Goal: Task Accomplishment & Management: Use online tool/utility

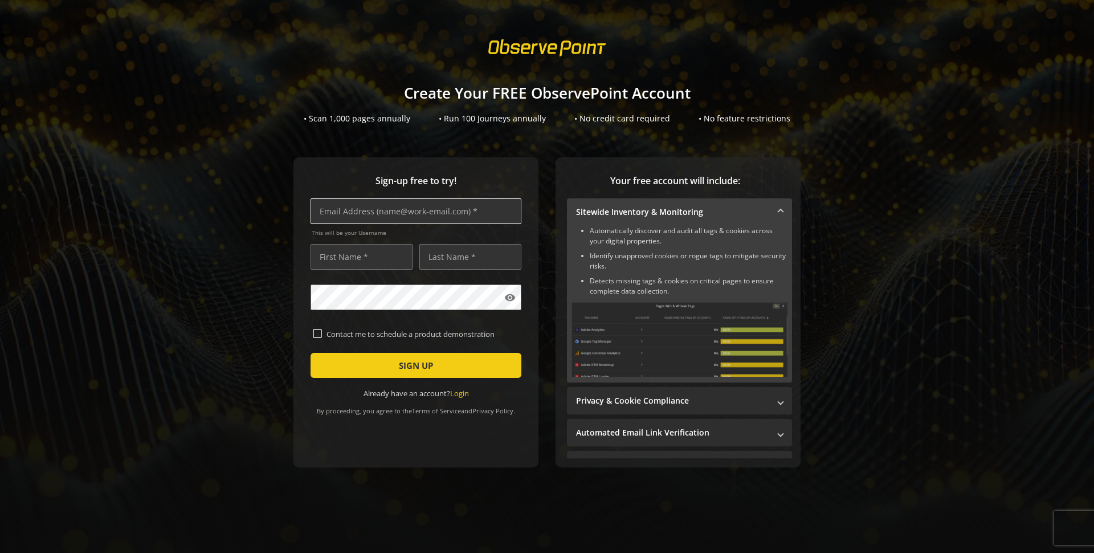
click at [443, 213] on input "text" at bounding box center [416, 211] width 211 height 26
type input "[EMAIL_ADDRESS][DOMAIN_NAME]"
click at [443, 217] on input "[EMAIL_ADDRESS][DOMAIN_NAME]" at bounding box center [416, 211] width 211 height 26
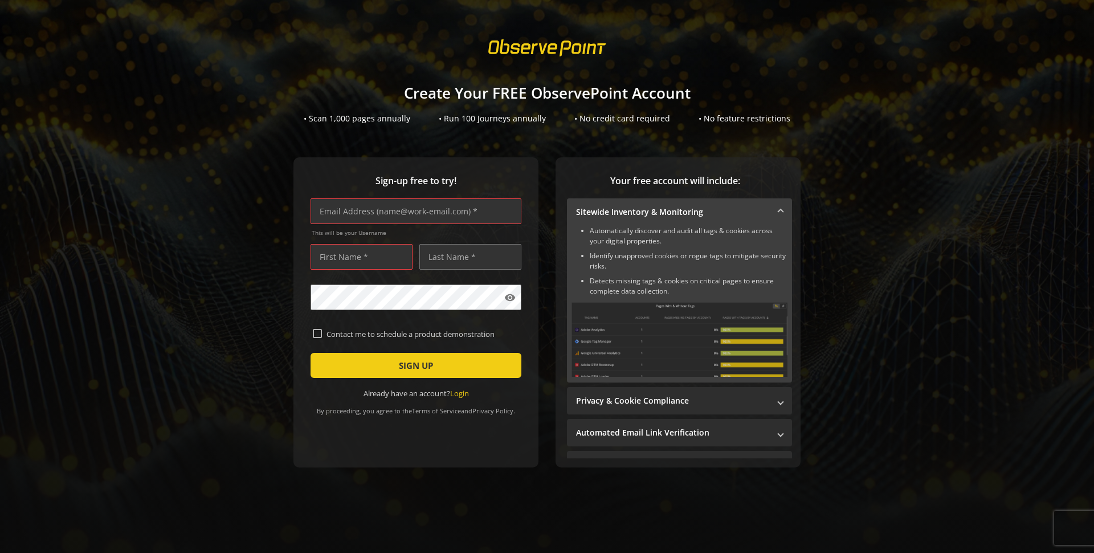
click at [274, 229] on div "Sign-up free to try! This will be your Username visibility Contact me to schedu…" at bounding box center [547, 335] width 1067 height 356
click at [381, 221] on input "text" at bounding box center [416, 211] width 211 height 26
paste input "[EMAIL_ADDRESS][DOMAIN_NAME]"
type input "[EMAIL_ADDRESS][DOMAIN_NAME]"
click at [360, 266] on input "text" at bounding box center [362, 257] width 102 height 26
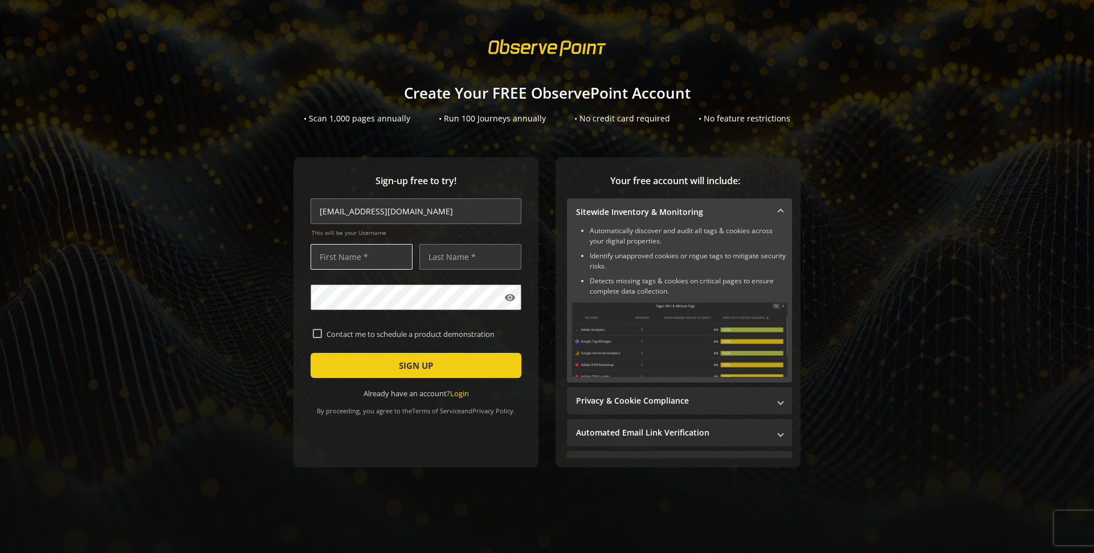
click at [360, 266] on input "text" at bounding box center [362, 257] width 102 height 26
type input "[PERSON_NAME]"
click at [409, 371] on span "SIGN UP" at bounding box center [416, 365] width 34 height 21
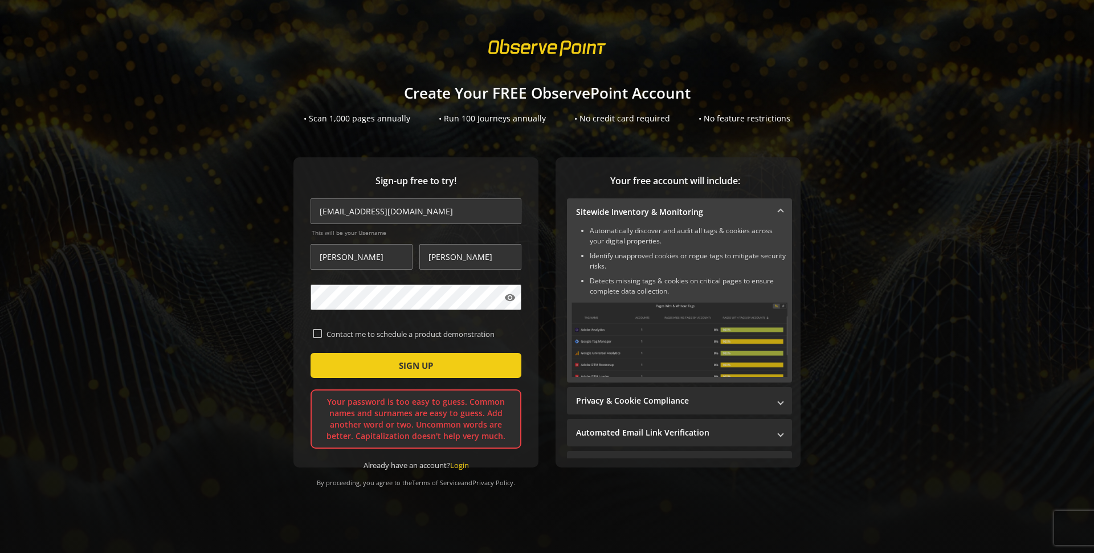
click at [236, 213] on div "Sign-up free to try! [EMAIL_ADDRESS][DOMAIN_NAME] This will be your Username [P…" at bounding box center [547, 335] width 1067 height 356
click at [311, 353] on button "SIGN UP" at bounding box center [416, 365] width 211 height 25
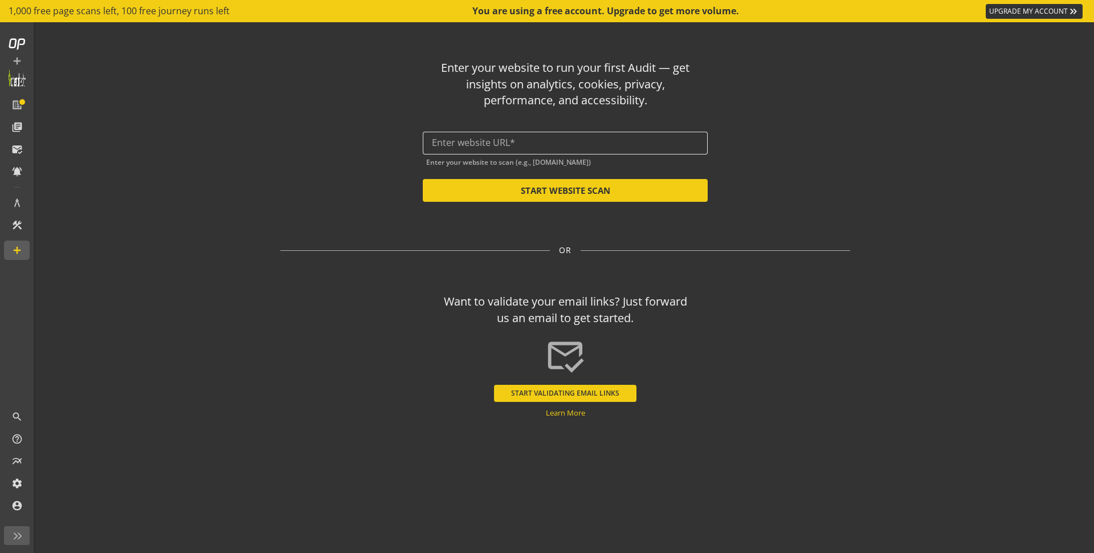
click at [452, 146] on input "text" at bounding box center [565, 142] width 267 height 11
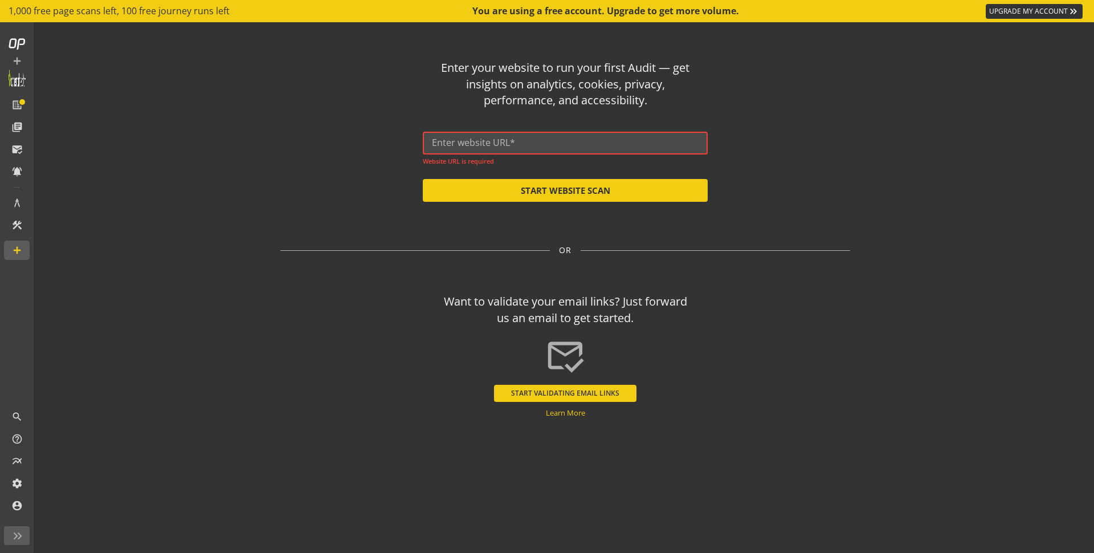
click at [550, 142] on input "text" at bounding box center [565, 142] width 267 height 11
paste input "[URL][DOMAIN_NAME]"
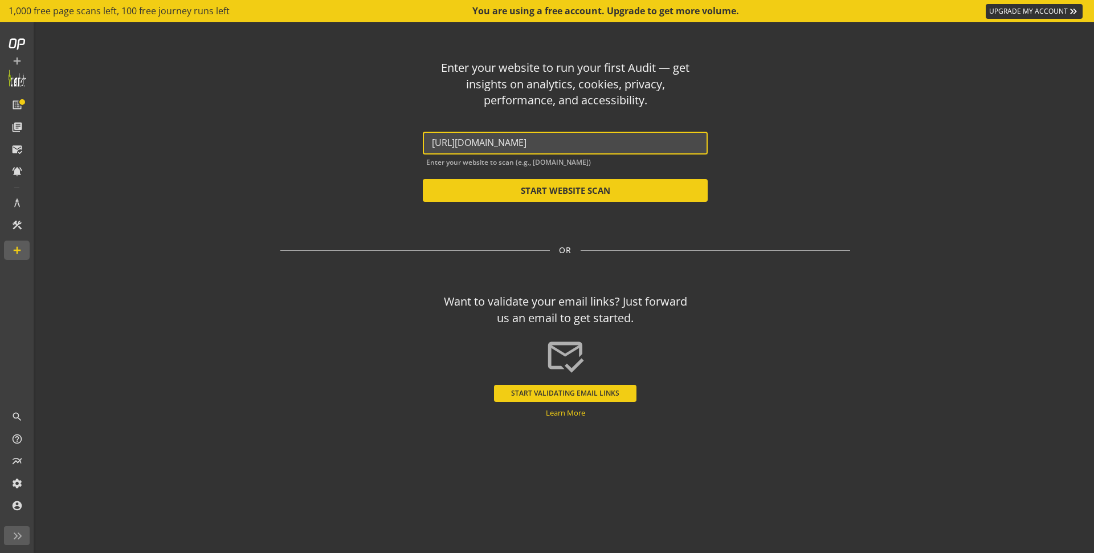
type input "[URL][DOMAIN_NAME]"
click at [727, 159] on div "Enter your website to run your first Audit — get insights on analytics, cookies…" at bounding box center [565, 126] width 570 height 151
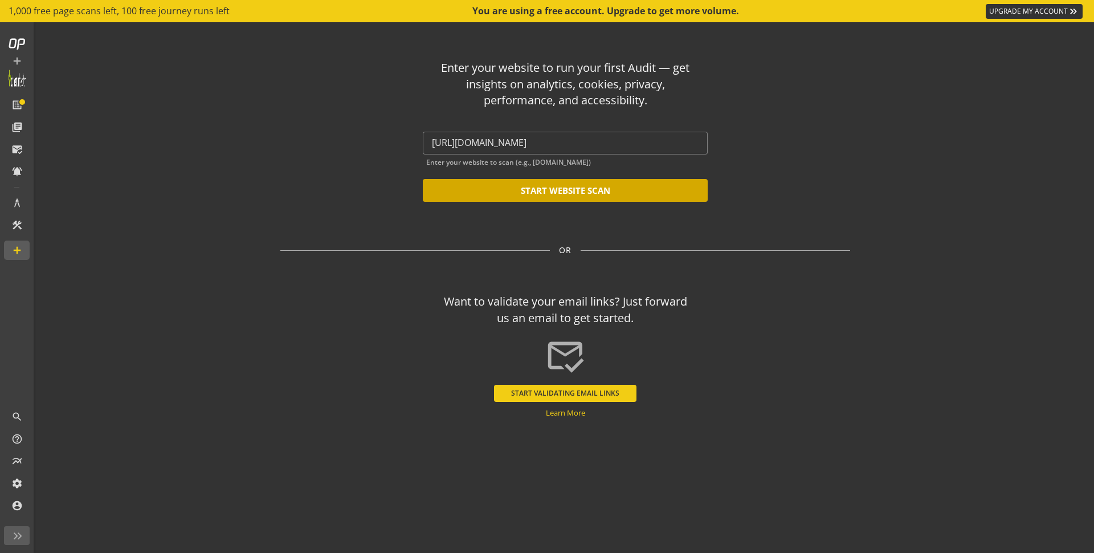
click at [558, 195] on button "START WEBSITE SCAN" at bounding box center [565, 190] width 285 height 23
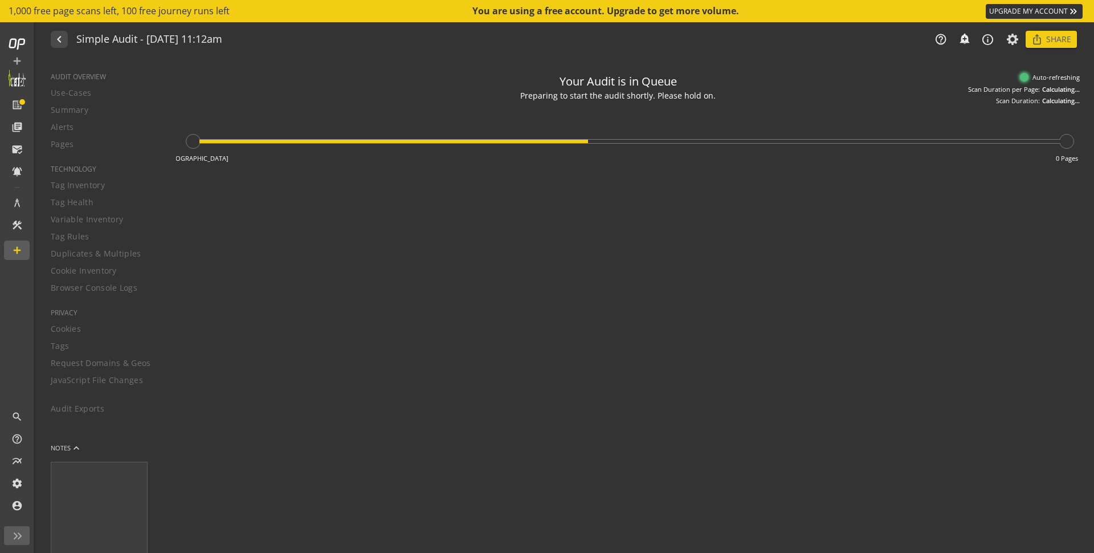
type textarea "Notes can include: -a description of what this audit is validating -changes in …"
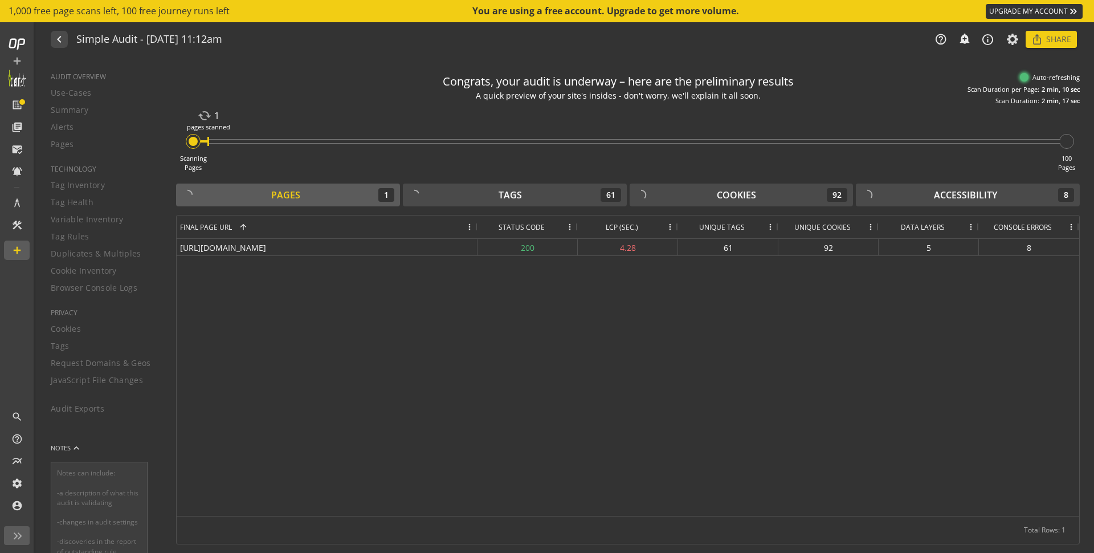
click at [602, 94] on div "A quick preview of your site's insides - don't worry, we'll explain it all soon." at bounding box center [618, 96] width 308 height 12
click at [615, 166] on div "Scanning Pages cached 1 pages scanned 100 Pages" at bounding box center [628, 138] width 904 height 67
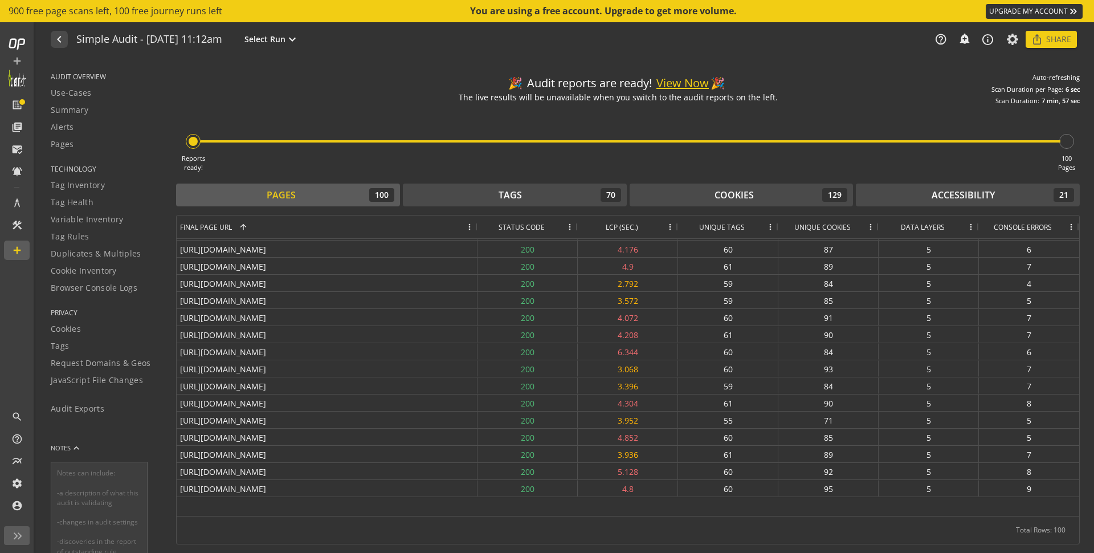
scroll to position [1433, 0]
click at [101, 189] on span "Tag Inventory" at bounding box center [78, 184] width 54 height 11
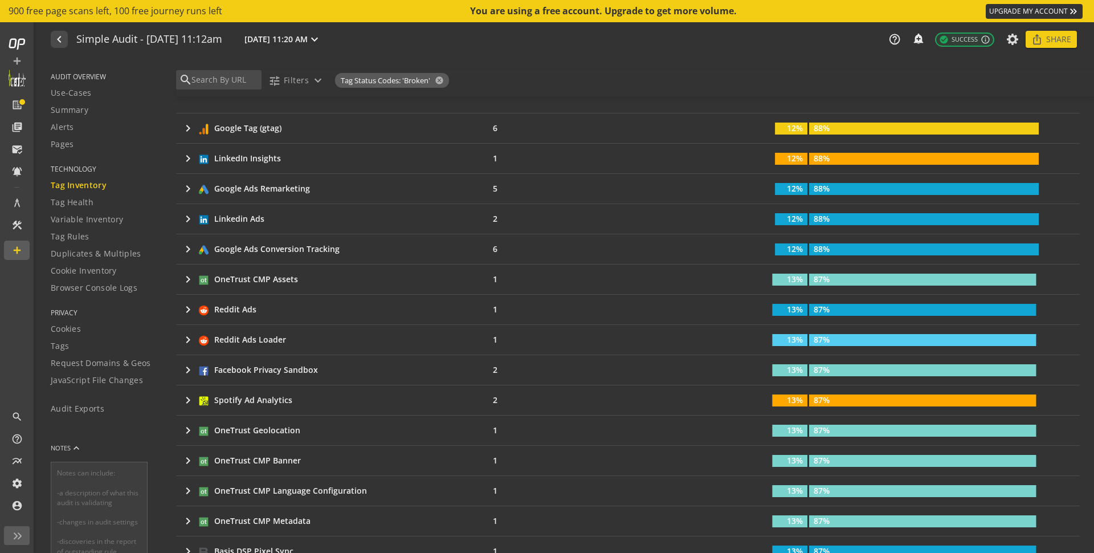
scroll to position [515, 0]
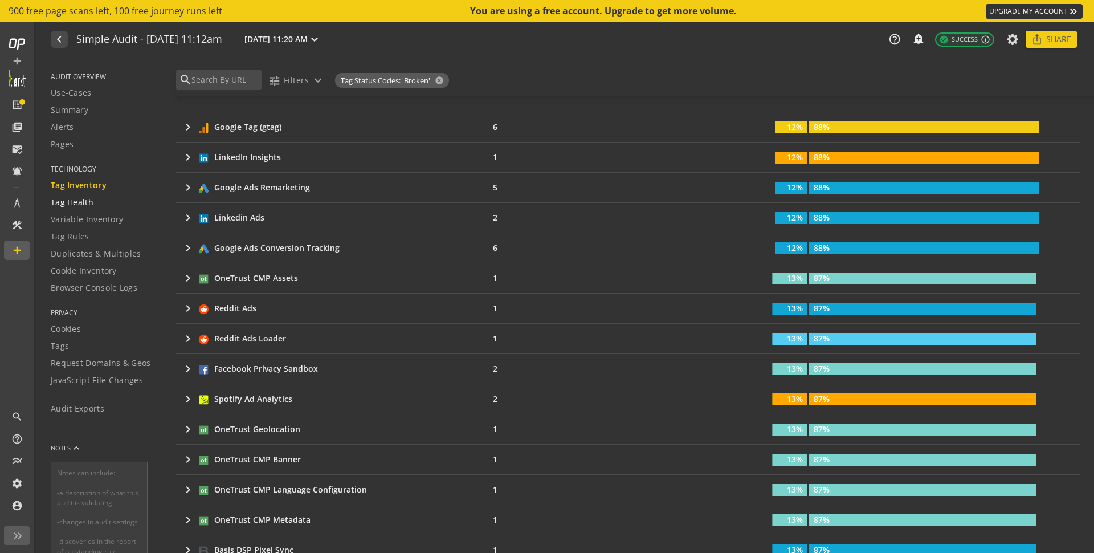
click at [85, 209] on link "Tag Health" at bounding box center [106, 202] width 111 height 17
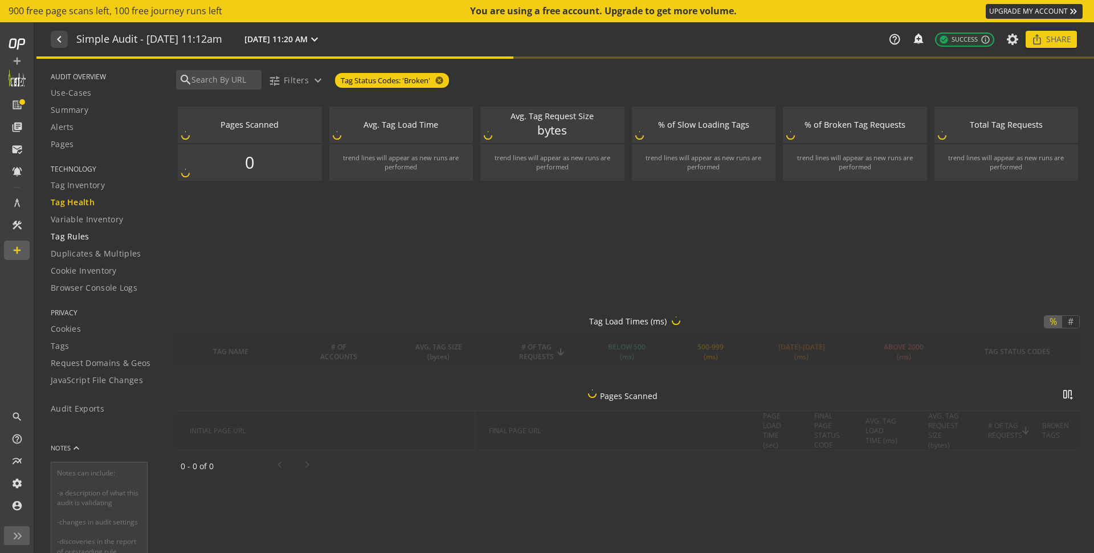
click at [111, 236] on div "Tag Rules" at bounding box center [106, 236] width 111 height 11
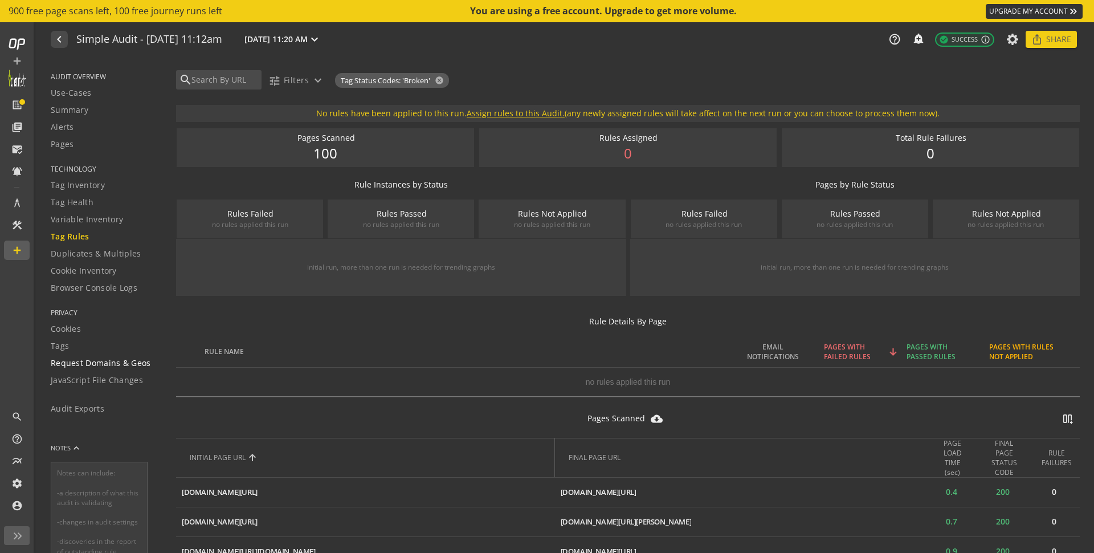
click at [92, 362] on span "Request Domains & Geos" at bounding box center [101, 362] width 100 height 11
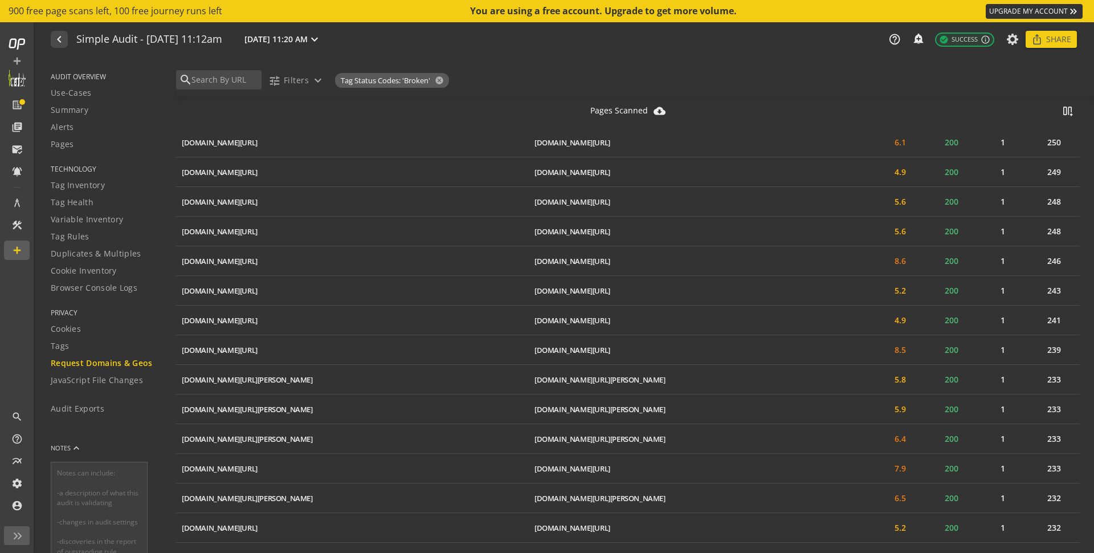
scroll to position [4287, 0]
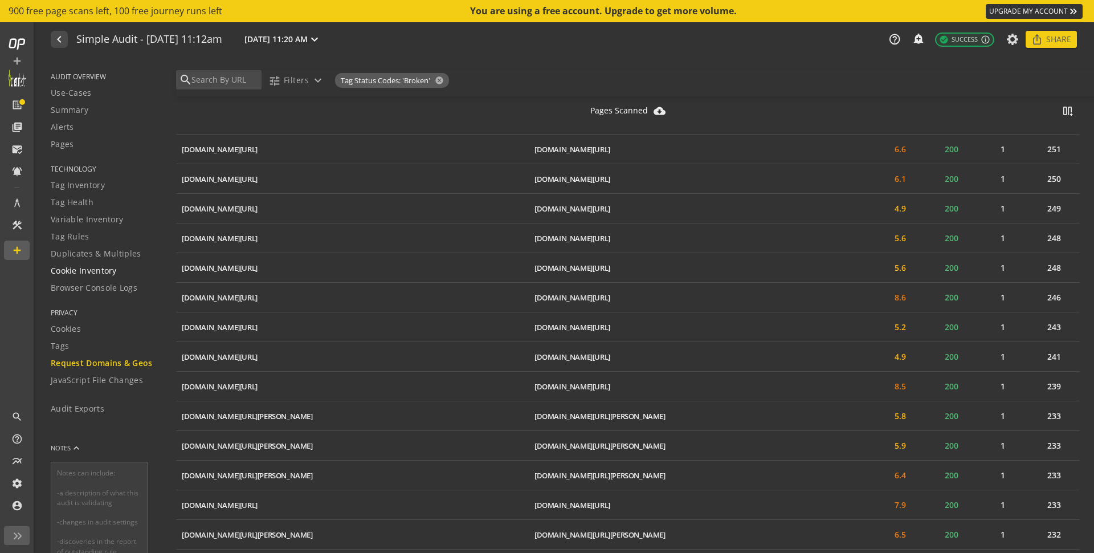
click at [123, 268] on div "Cookie Inventory" at bounding box center [106, 270] width 111 height 11
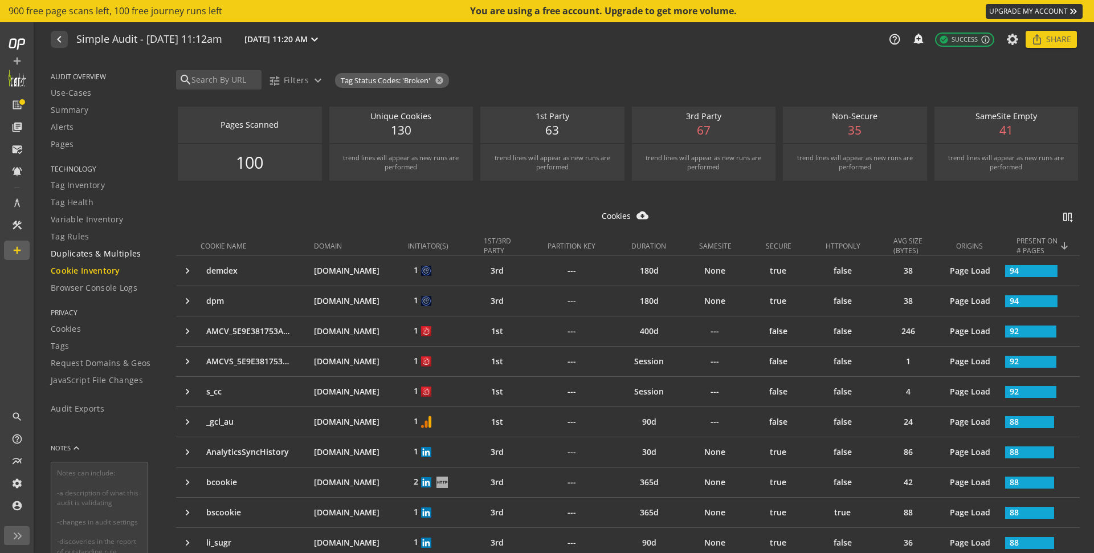
click at [127, 256] on span "Duplicates & Multiples" at bounding box center [96, 253] width 91 height 11
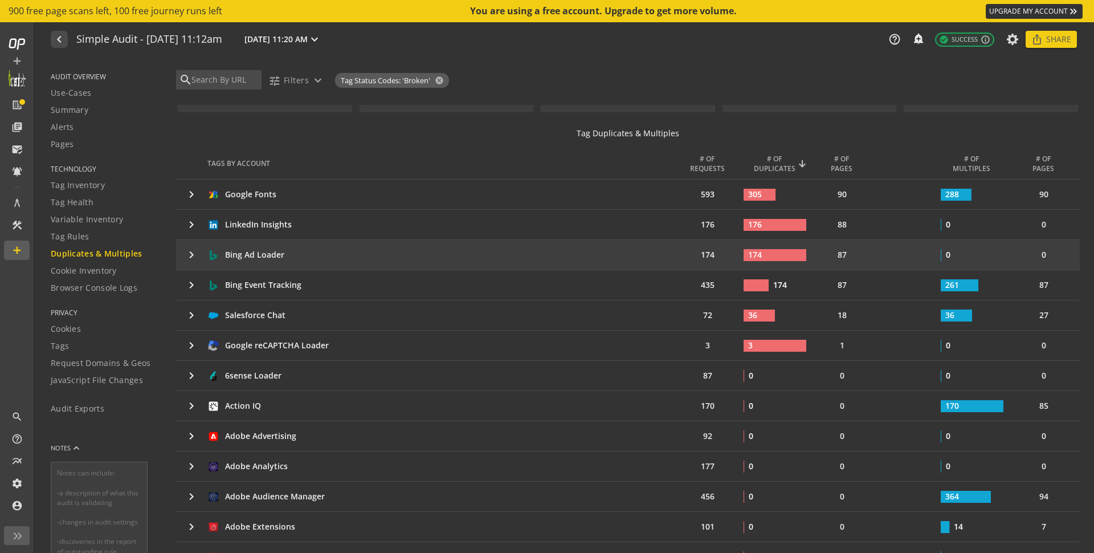
scroll to position [84, 0]
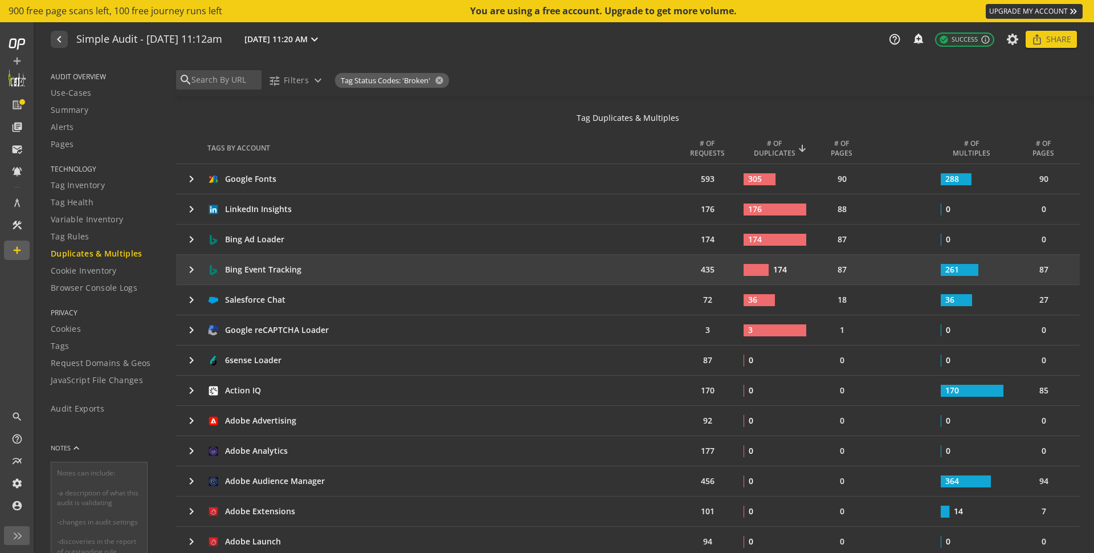
click at [187, 273] on mat-icon "keyboard_arrow_right" at bounding box center [192, 270] width 14 height 14
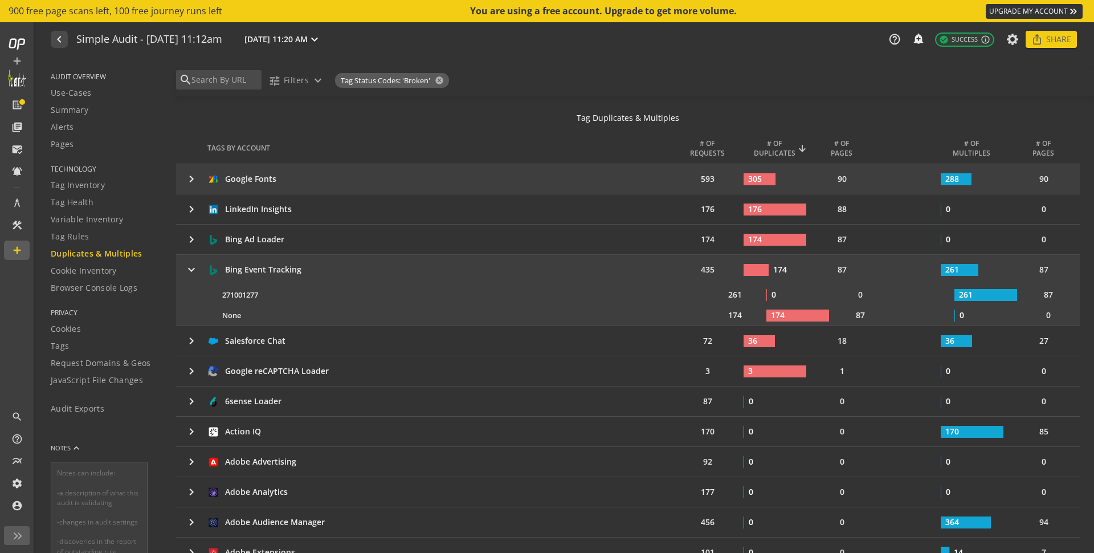
click at [187, 177] on mat-icon "keyboard_arrow_right" at bounding box center [192, 179] width 14 height 14
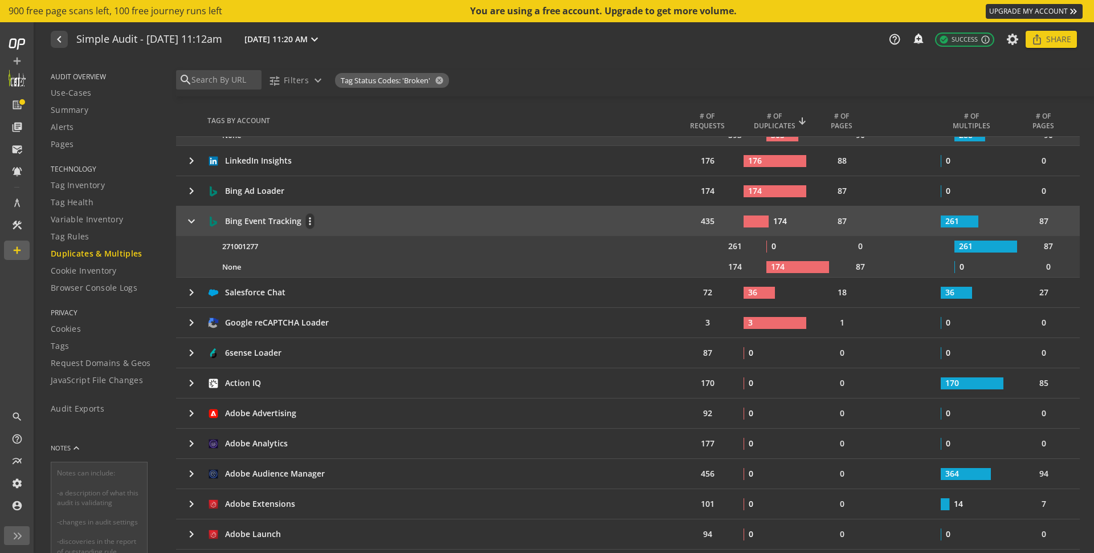
scroll to position [182, 0]
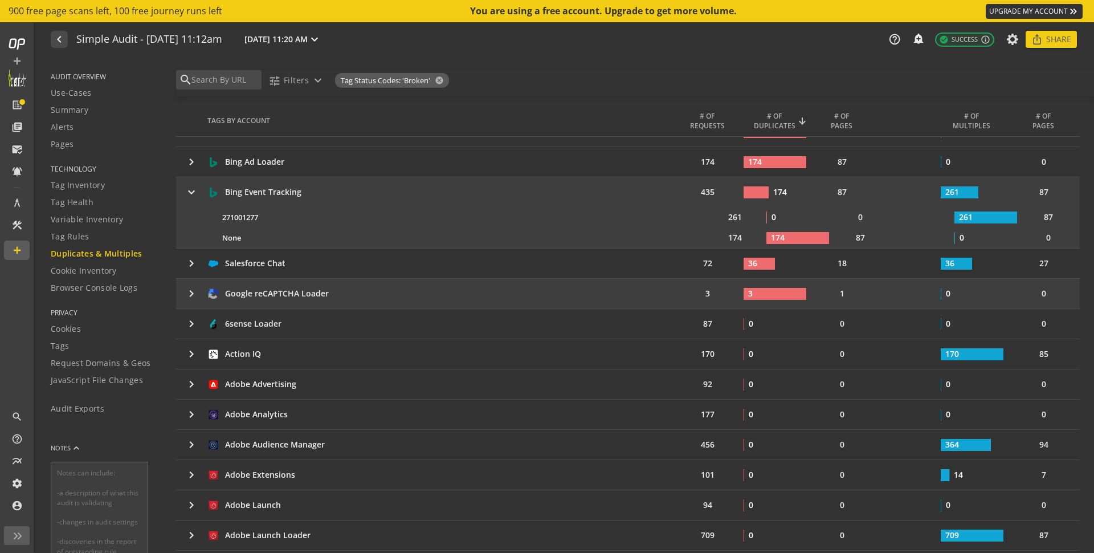
click at [189, 292] on mat-icon "keyboard_arrow_right" at bounding box center [192, 294] width 14 height 14
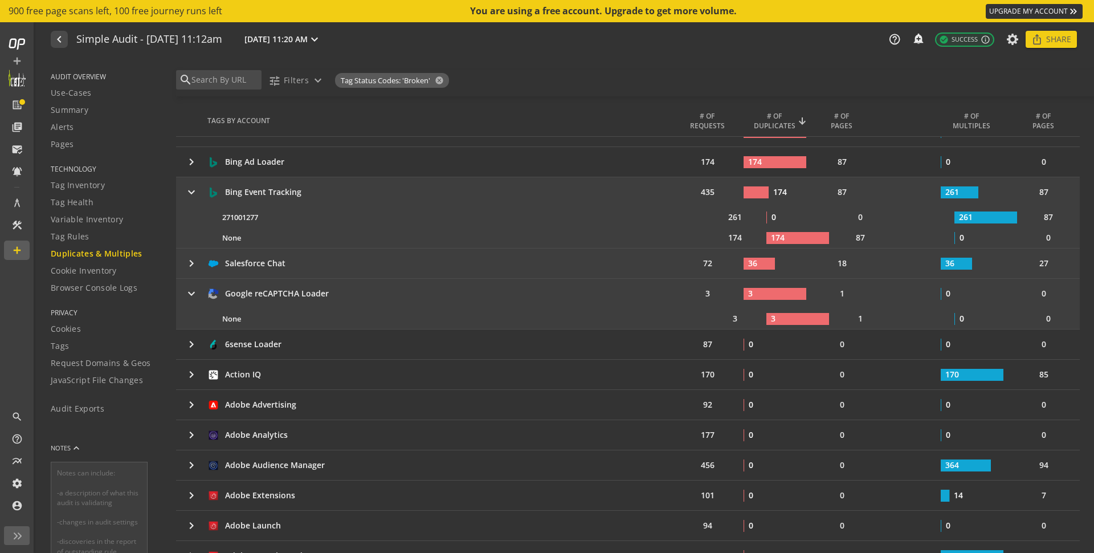
click at [191, 272] on td "keyboard_arrow_right" at bounding box center [191, 263] width 31 height 30
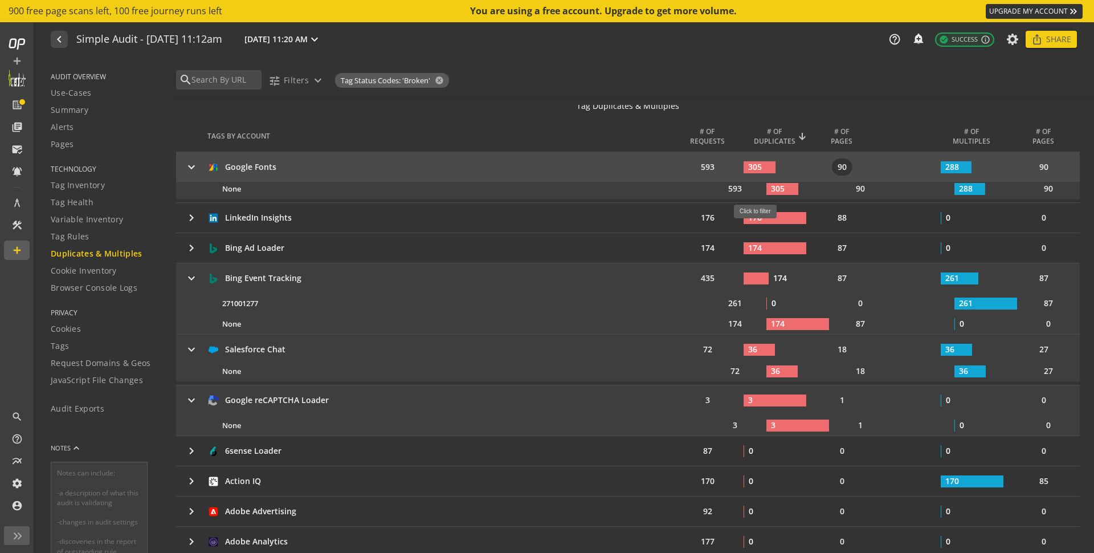
scroll to position [139, 0]
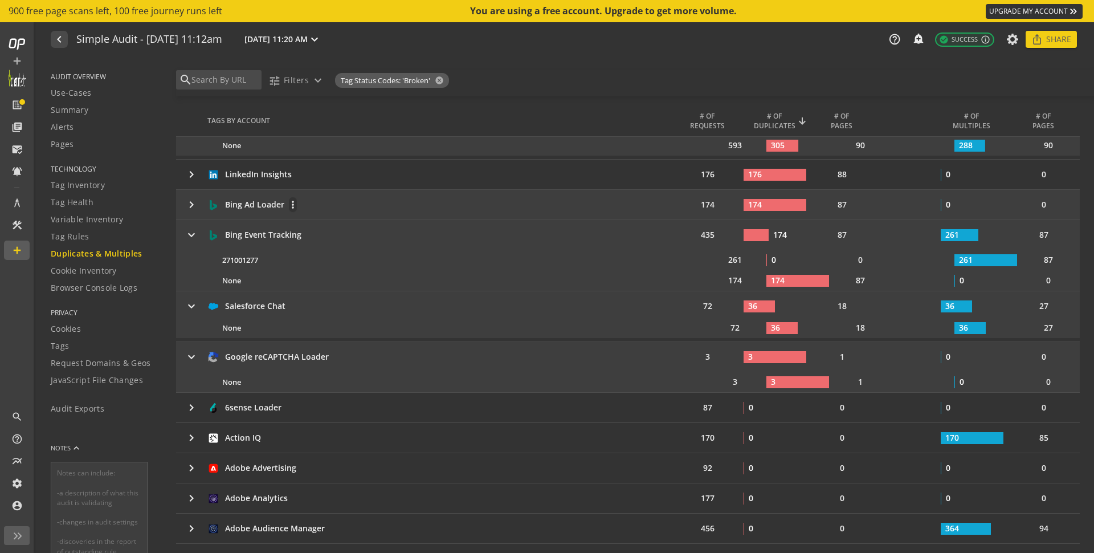
click at [381, 198] on div "Bing Ad Loader more_vert" at bounding box center [441, 205] width 469 height 16
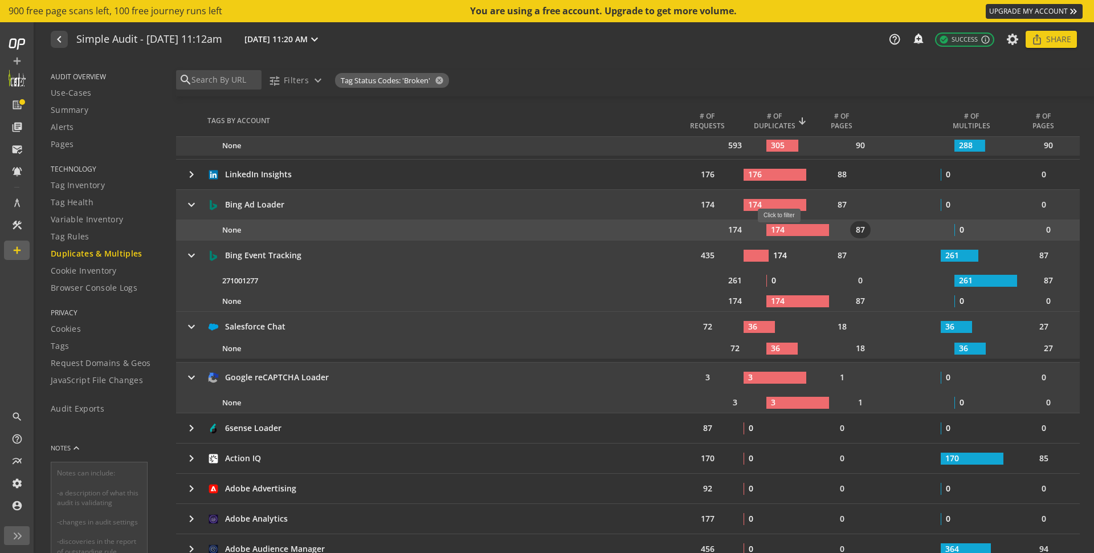
click at [784, 229] on text "174" at bounding box center [778, 229] width 14 height 11
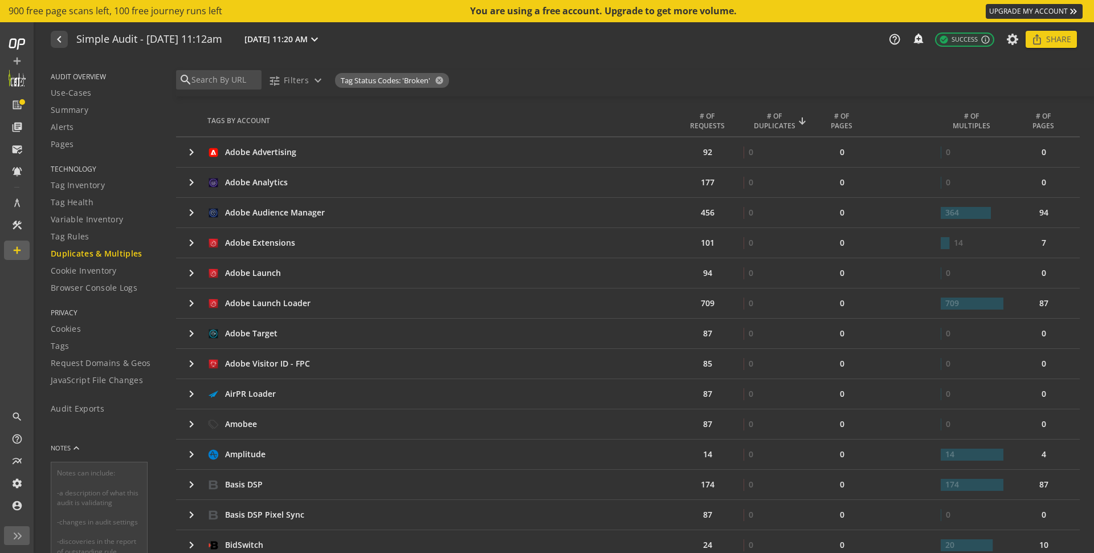
scroll to position [0, 0]
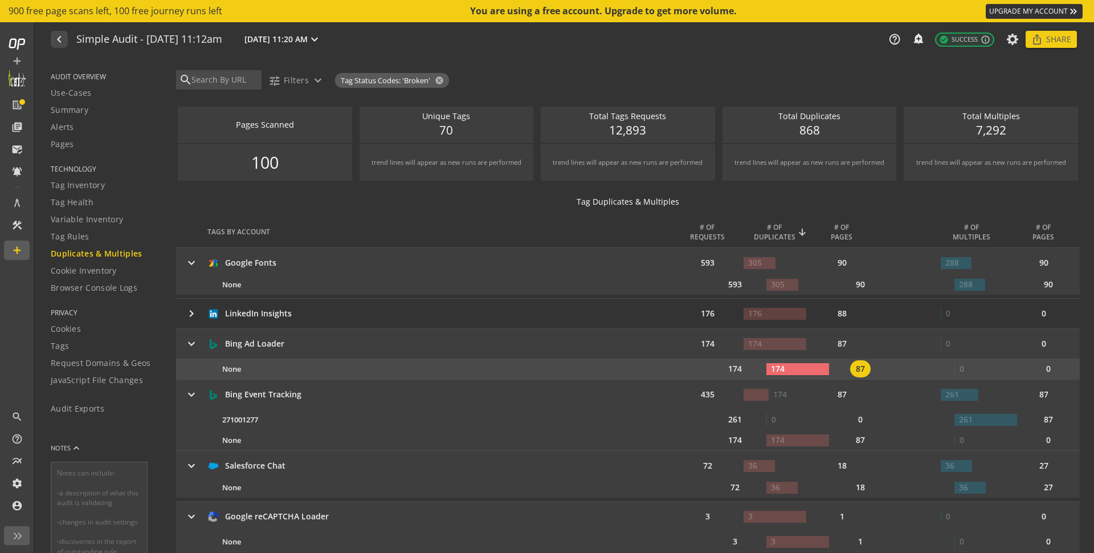
click at [834, 370] on div "87" at bounding box center [860, 368] width 63 height 17
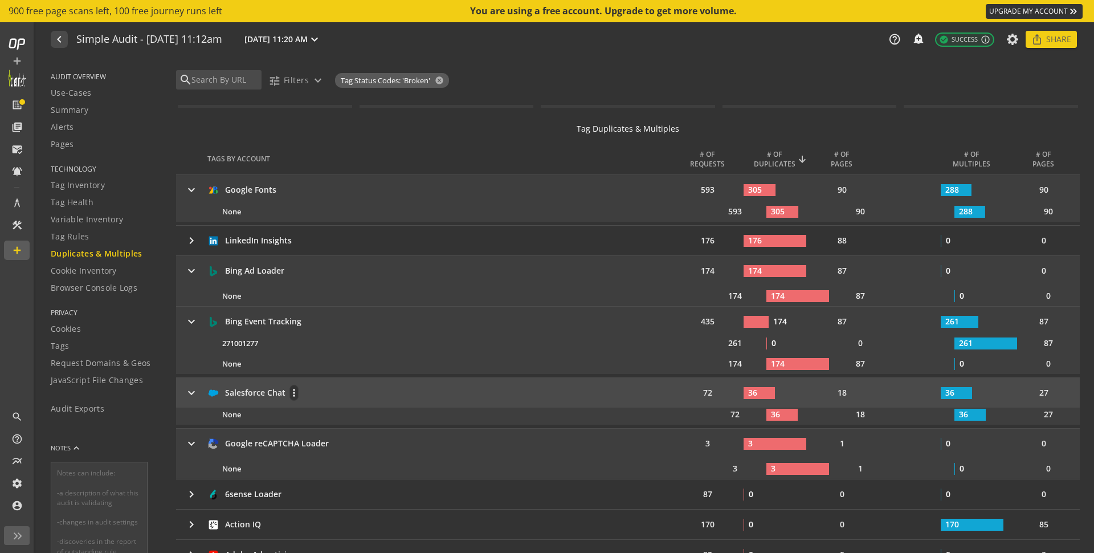
scroll to position [136, 0]
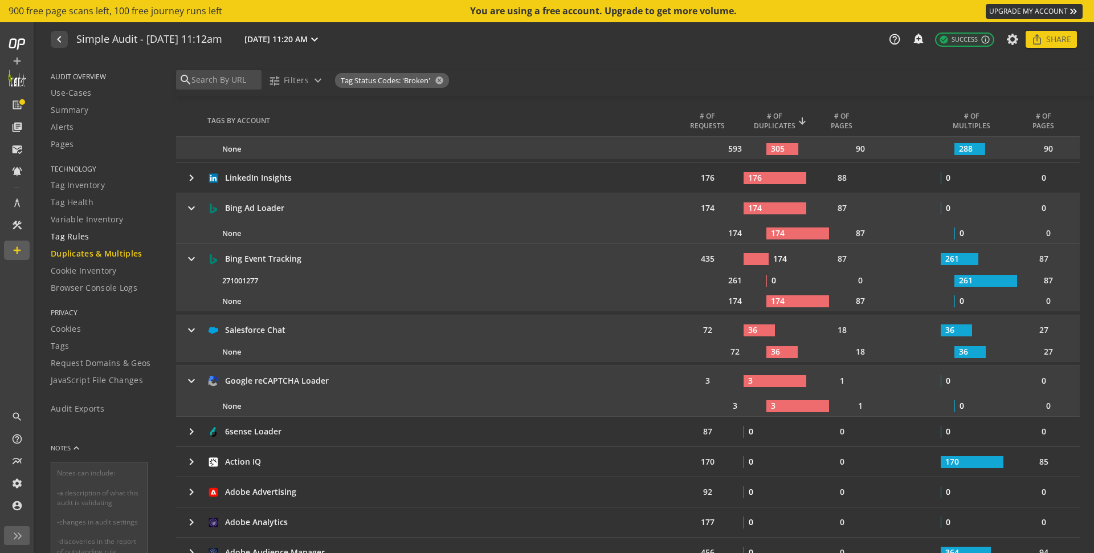
click at [102, 234] on div "Tag Rules" at bounding box center [106, 236] width 111 height 11
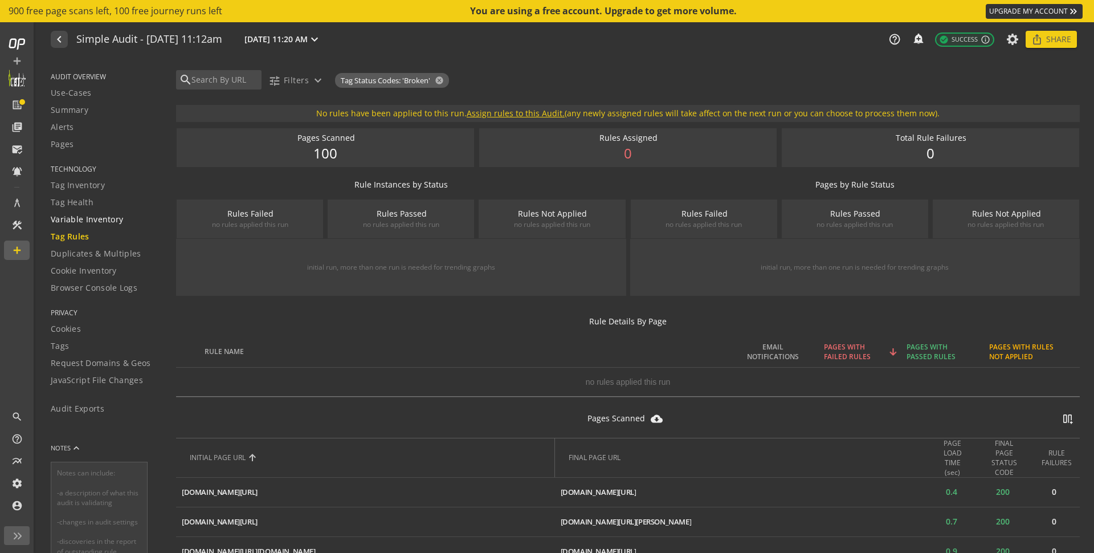
click at [107, 217] on span "Variable Inventory" at bounding box center [87, 219] width 72 height 11
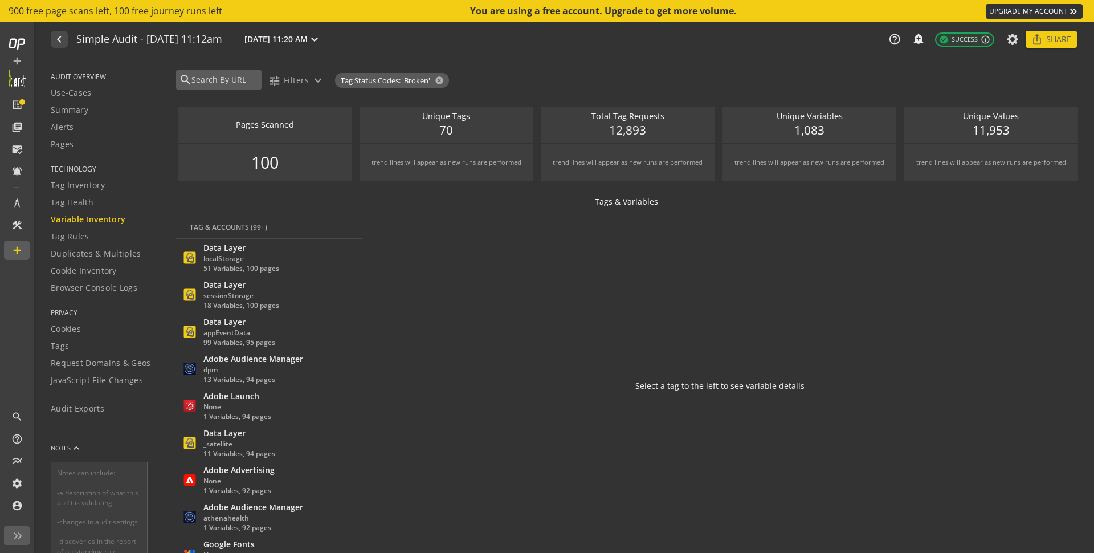
click at [231, 79] on input "text" at bounding box center [224, 80] width 68 height 13
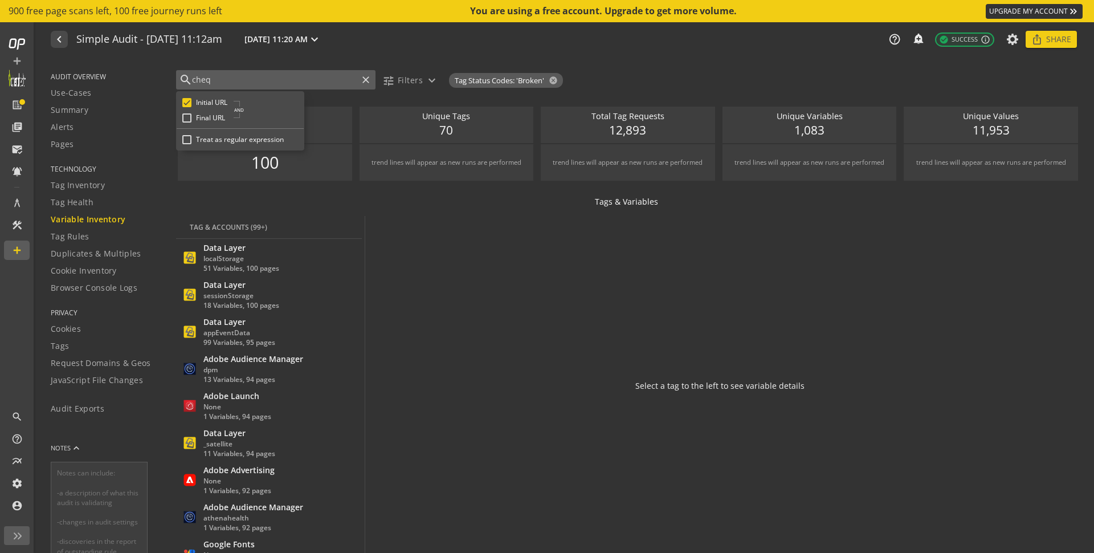
type input "cheq"
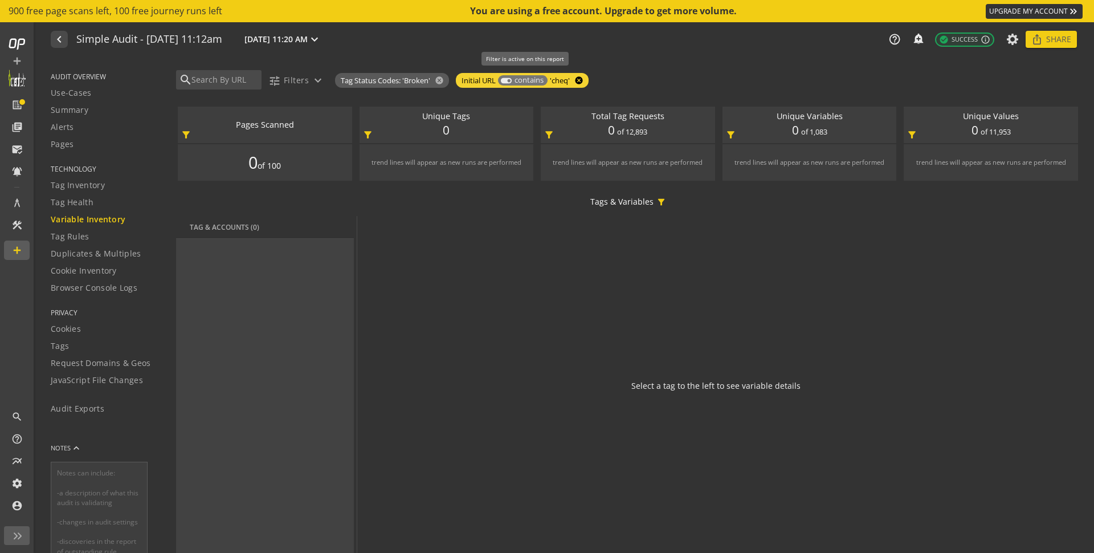
click at [585, 77] on mat-icon "cancel" at bounding box center [578, 80] width 16 height 9
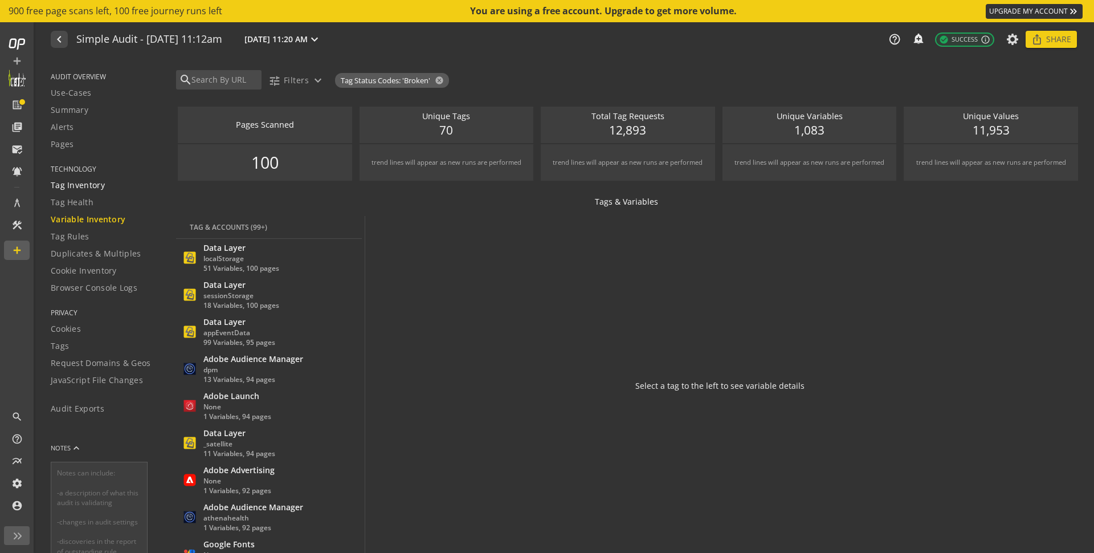
click at [79, 183] on span "Tag Inventory" at bounding box center [78, 184] width 54 height 11
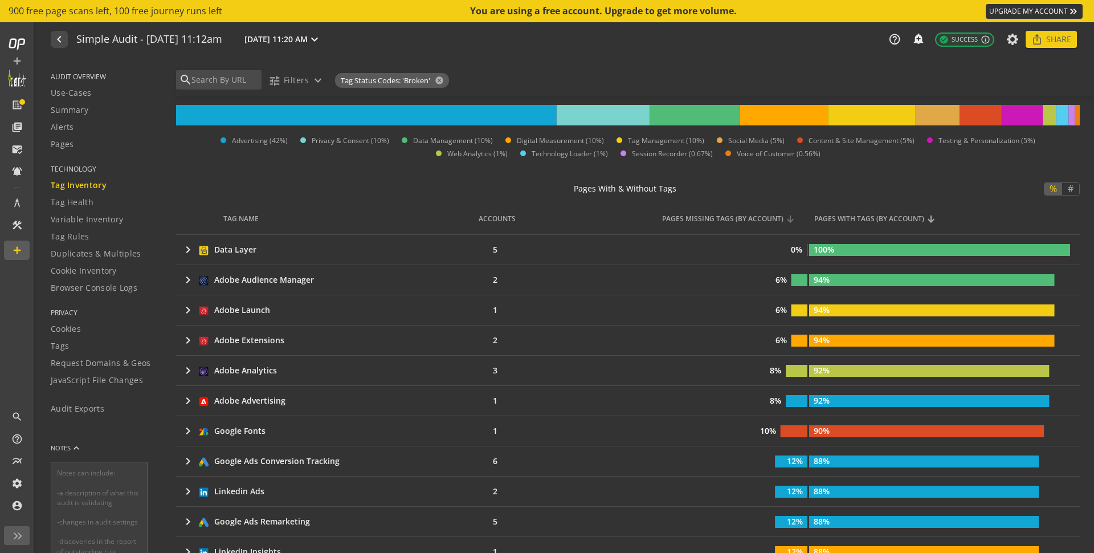
scroll to position [113, 0]
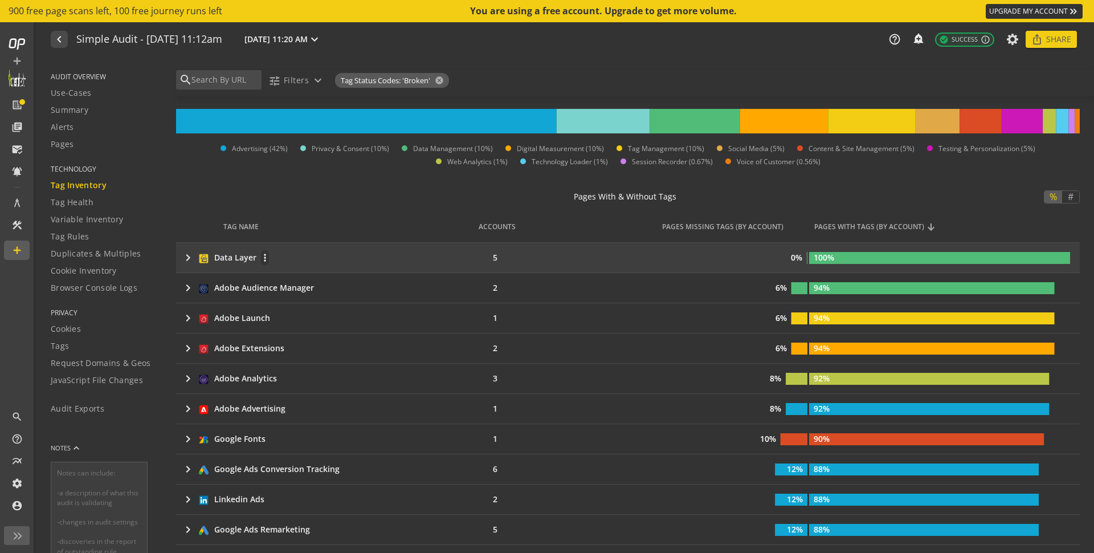
click at [186, 258] on mat-icon "keyboard_arrow_right" at bounding box center [188, 258] width 14 height 14
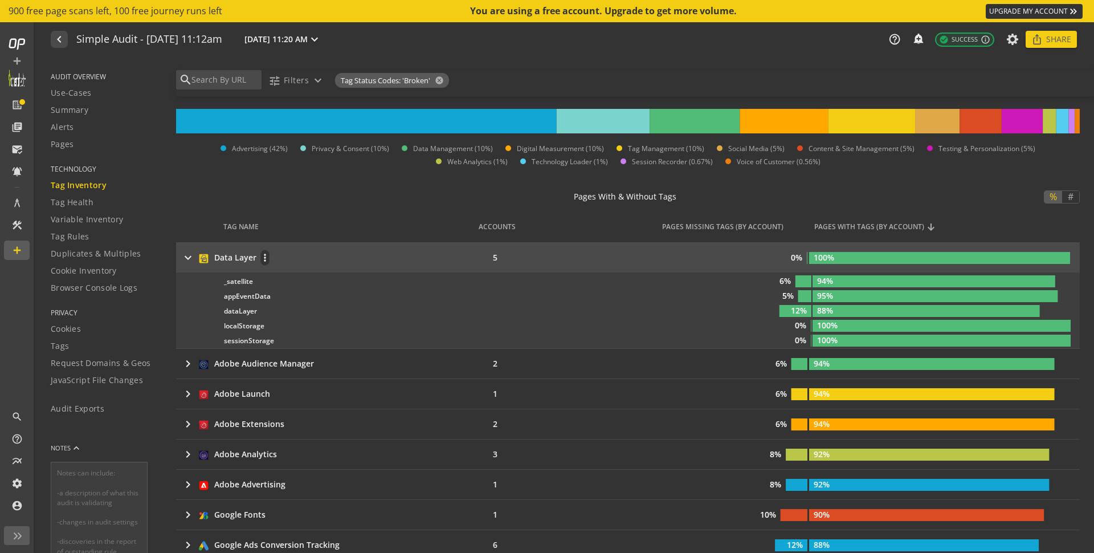
click at [187, 256] on mat-icon "keyboard_arrow_right" at bounding box center [188, 258] width 14 height 14
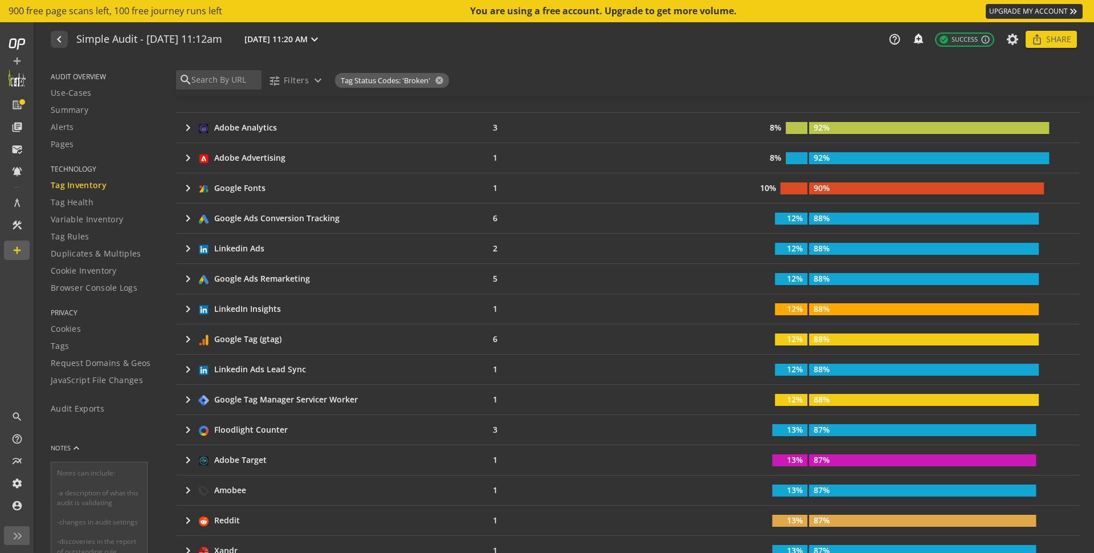
scroll to position [440, 0]
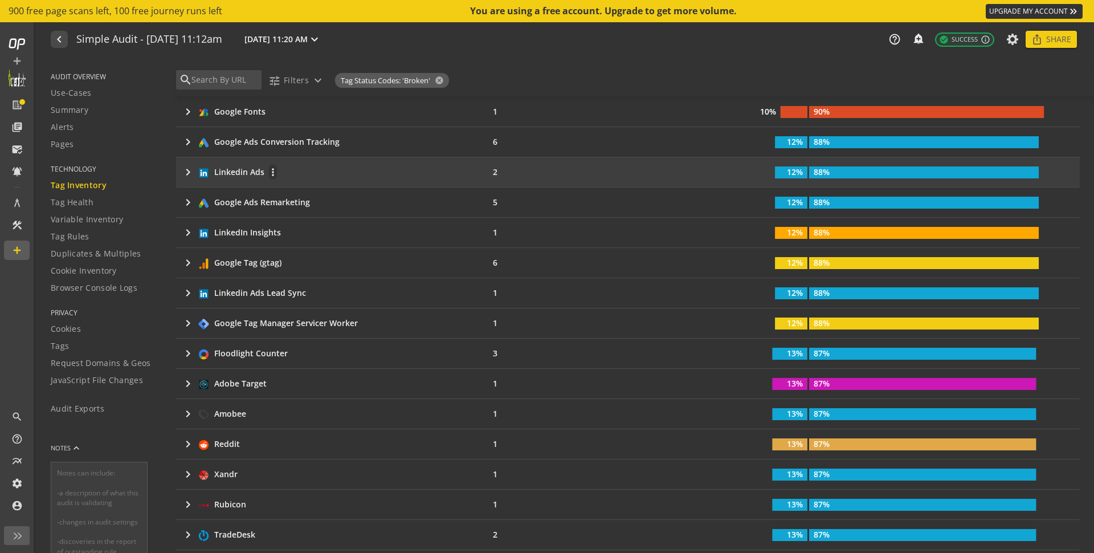
click at [188, 168] on mat-icon "keyboard_arrow_right" at bounding box center [188, 172] width 14 height 14
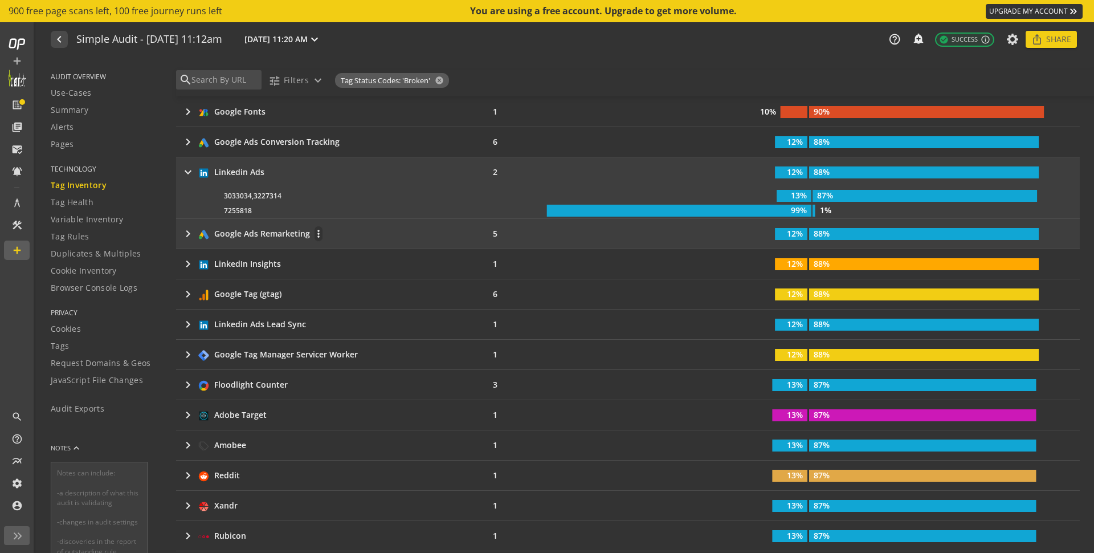
click at [183, 238] on mat-icon "keyboard_arrow_right" at bounding box center [188, 234] width 14 height 14
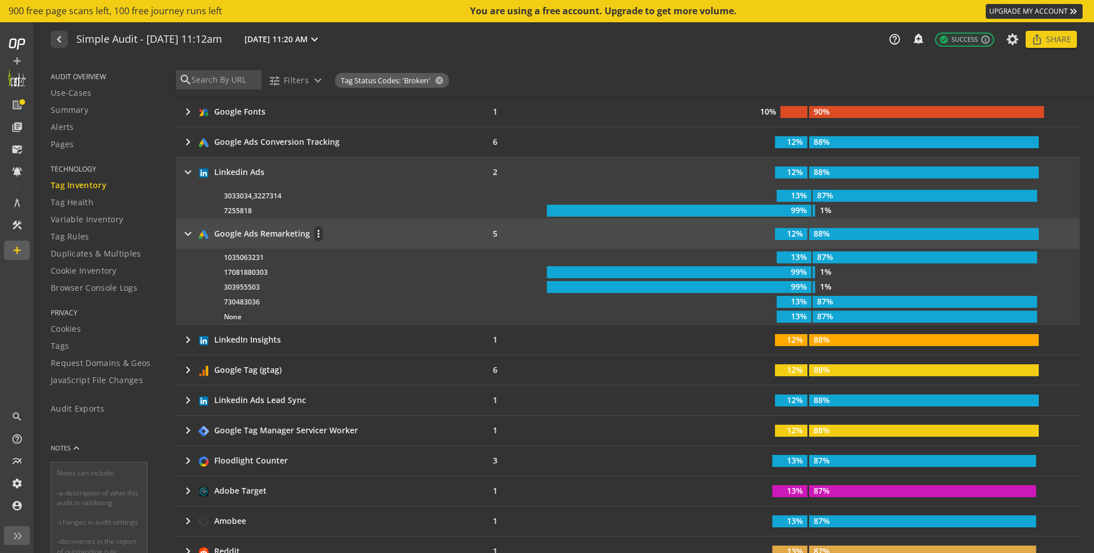
click at [183, 239] on mat-icon "keyboard_arrow_right" at bounding box center [188, 234] width 14 height 14
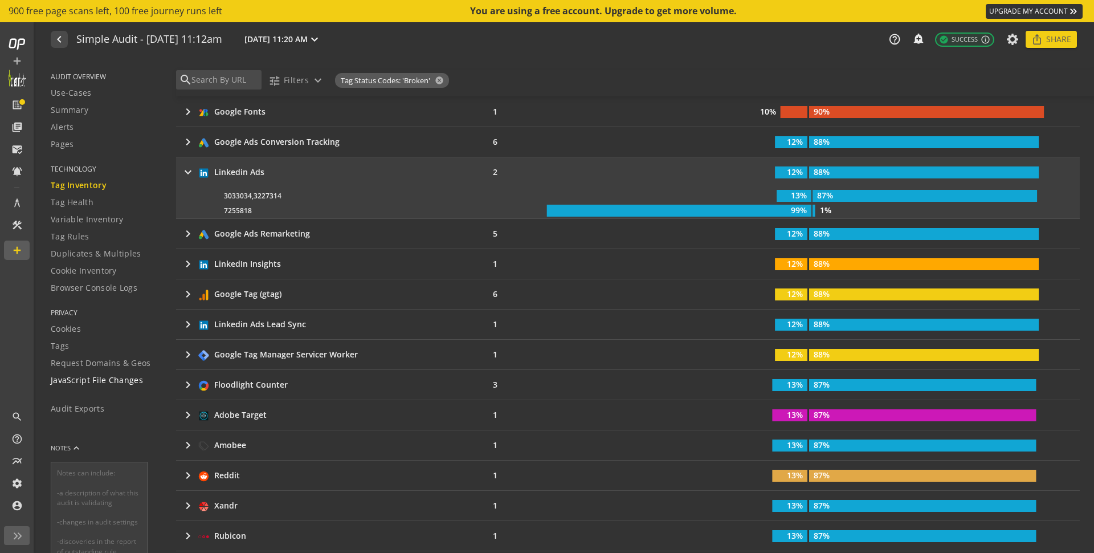
scroll to position [99, 0]
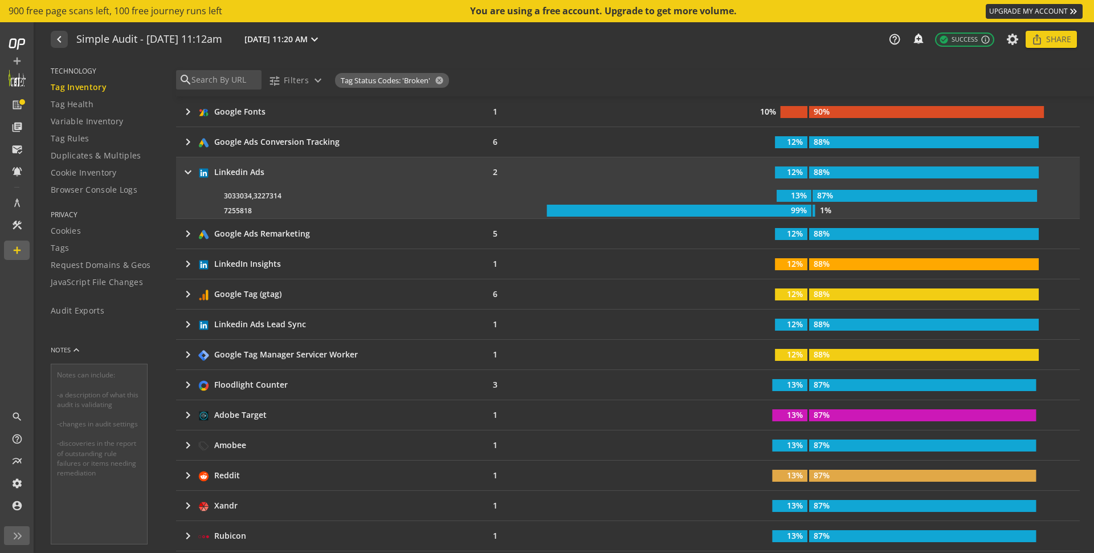
click at [79, 351] on mat-icon "keyboard_arrow_up" at bounding box center [76, 349] width 11 height 11
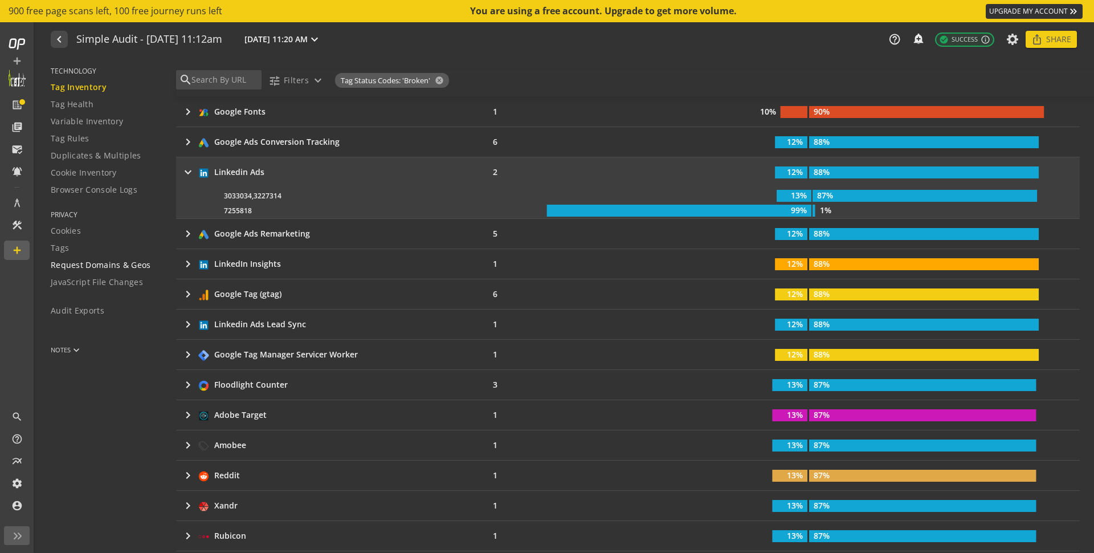
click at [89, 267] on span "Request Domains & Geos" at bounding box center [101, 264] width 100 height 11
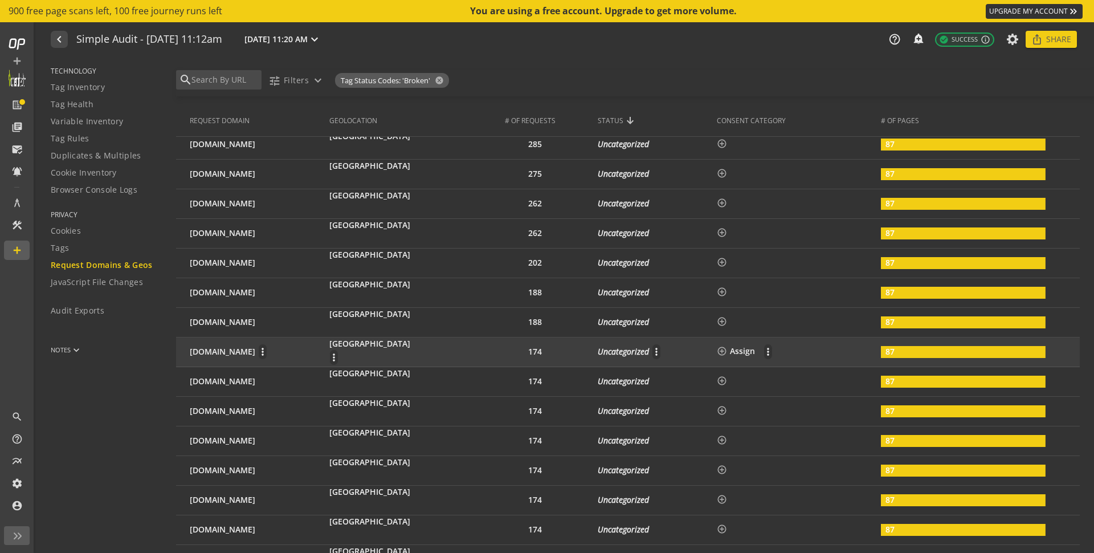
scroll to position [916, 0]
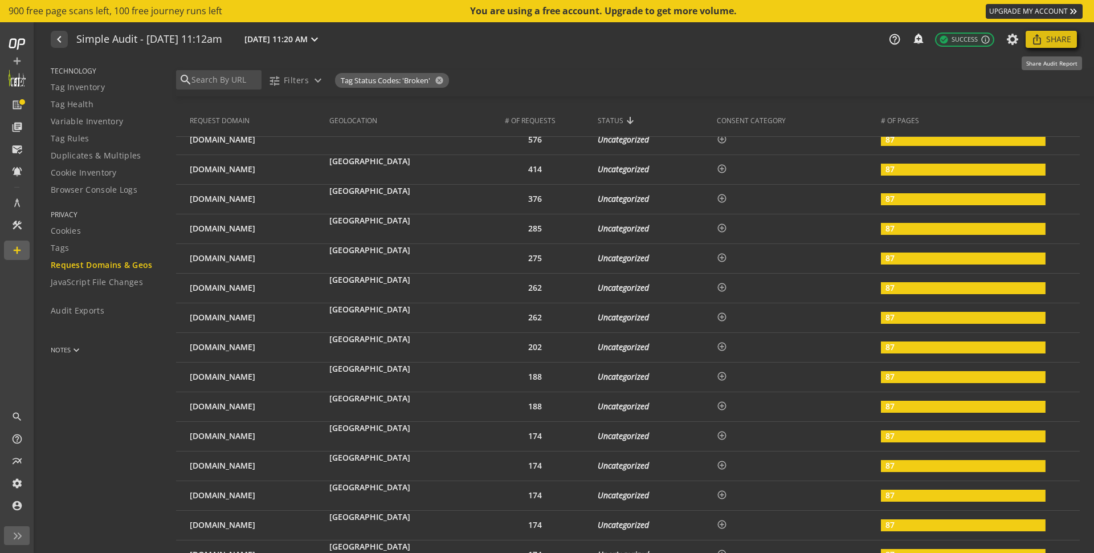
click at [1048, 39] on span "Share" at bounding box center [1058, 39] width 25 height 21
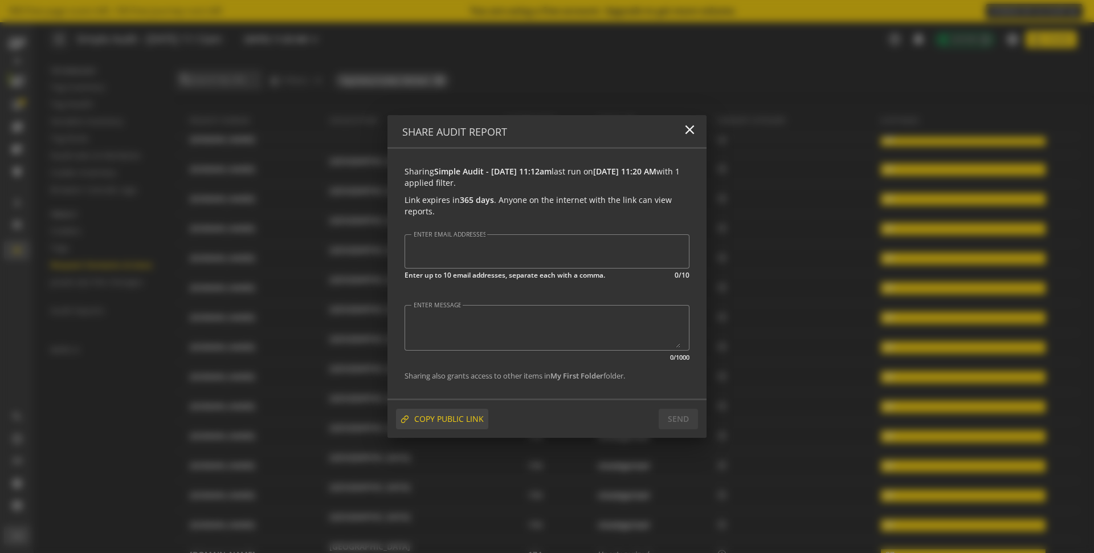
click at [451, 414] on span "COPY PUBLIC LINK" at bounding box center [449, 419] width 70 height 21
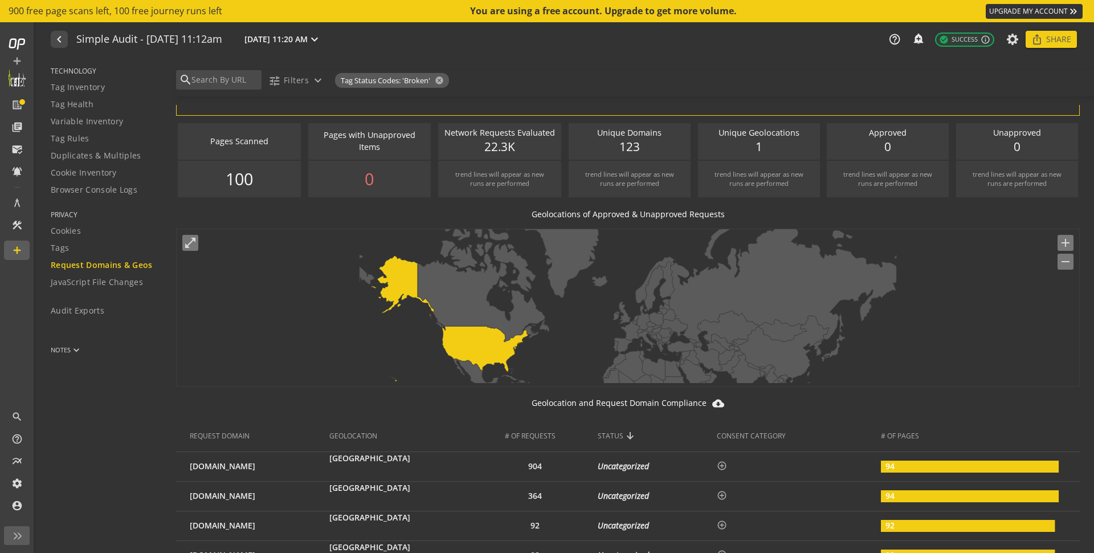
scroll to position [0, 0]
